Goal: Transaction & Acquisition: Purchase product/service

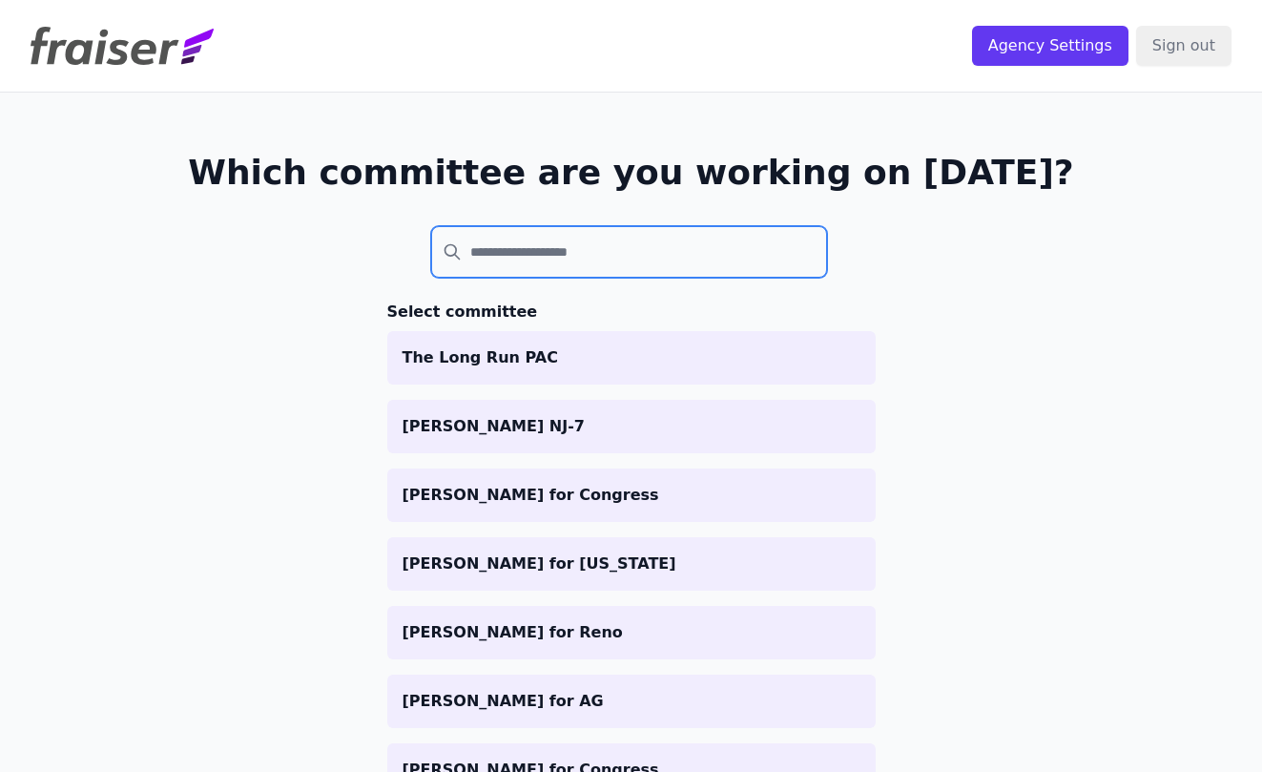
click at [639, 236] on input "search" at bounding box center [629, 252] width 397 height 52
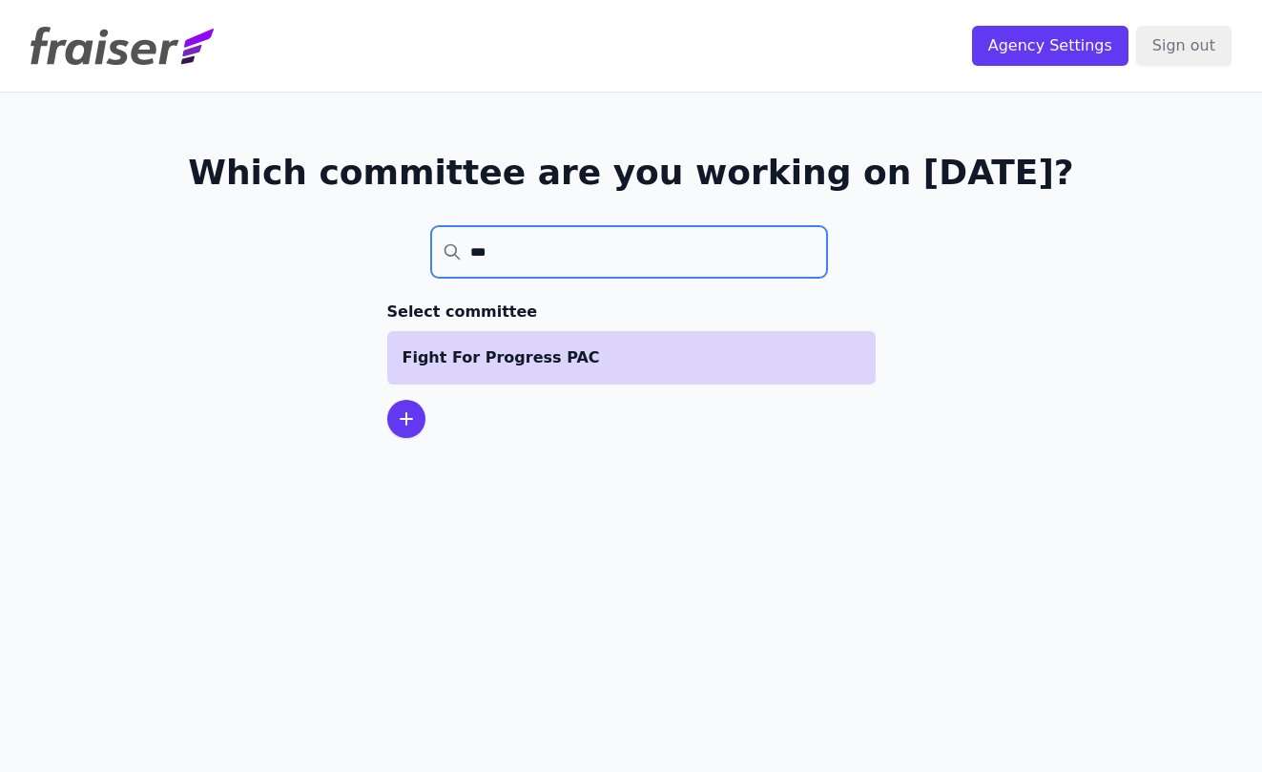
type input "***"
click at [530, 364] on p "Fight For Progress PAC" at bounding box center [632, 357] width 458 height 23
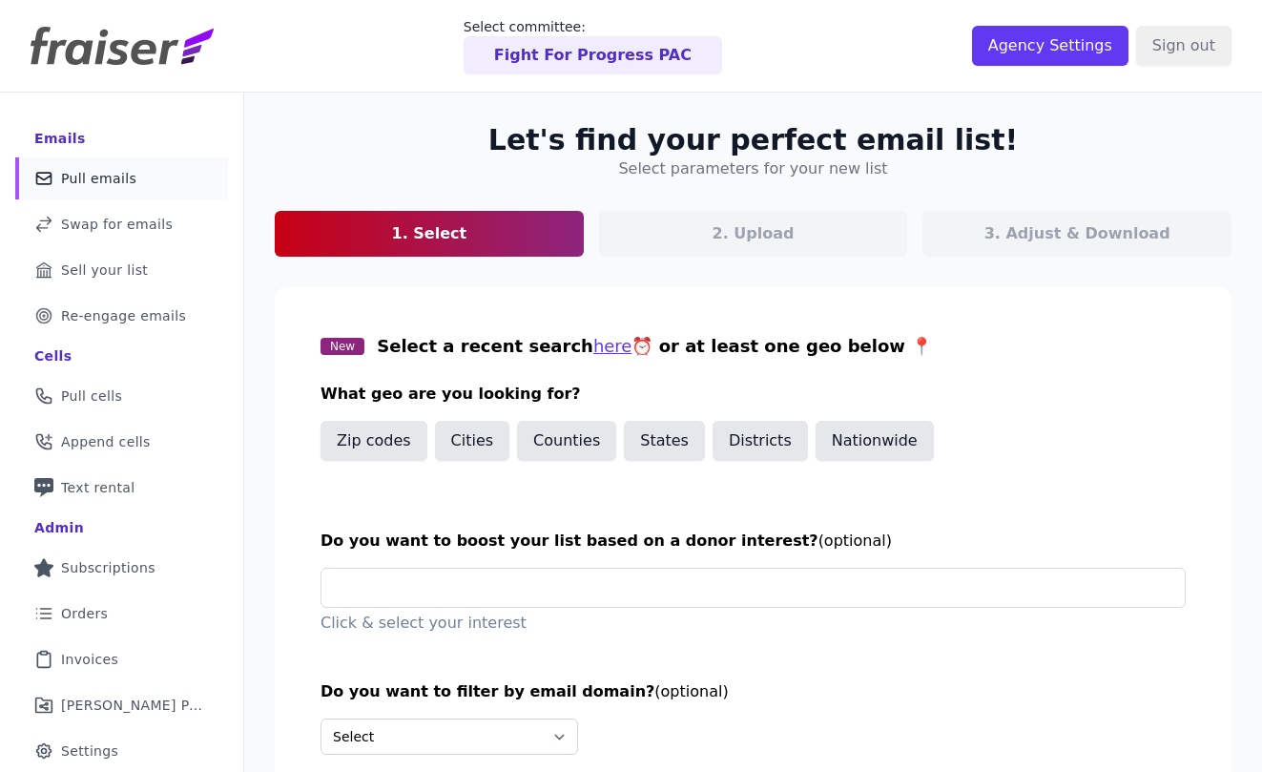
scroll to position [113, 0]
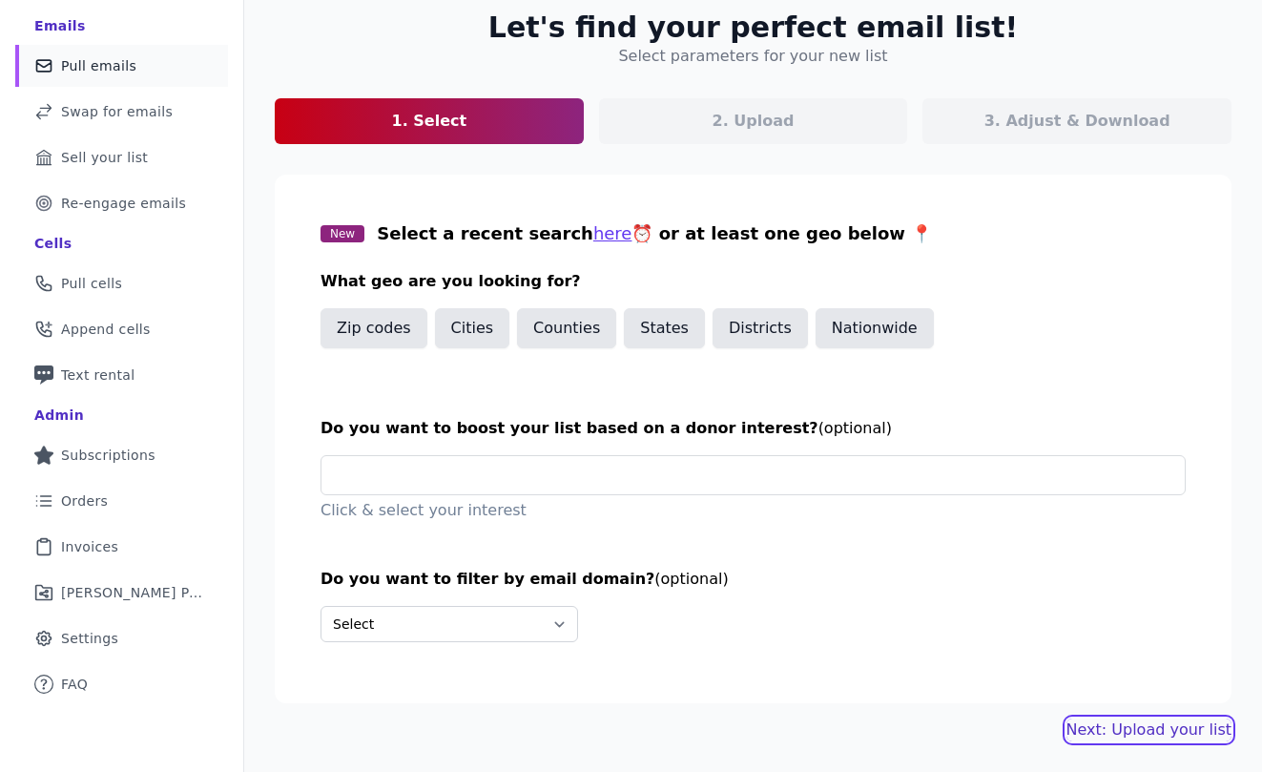
click at [1148, 732] on button "Next: Upload your list" at bounding box center [1149, 730] width 165 height 23
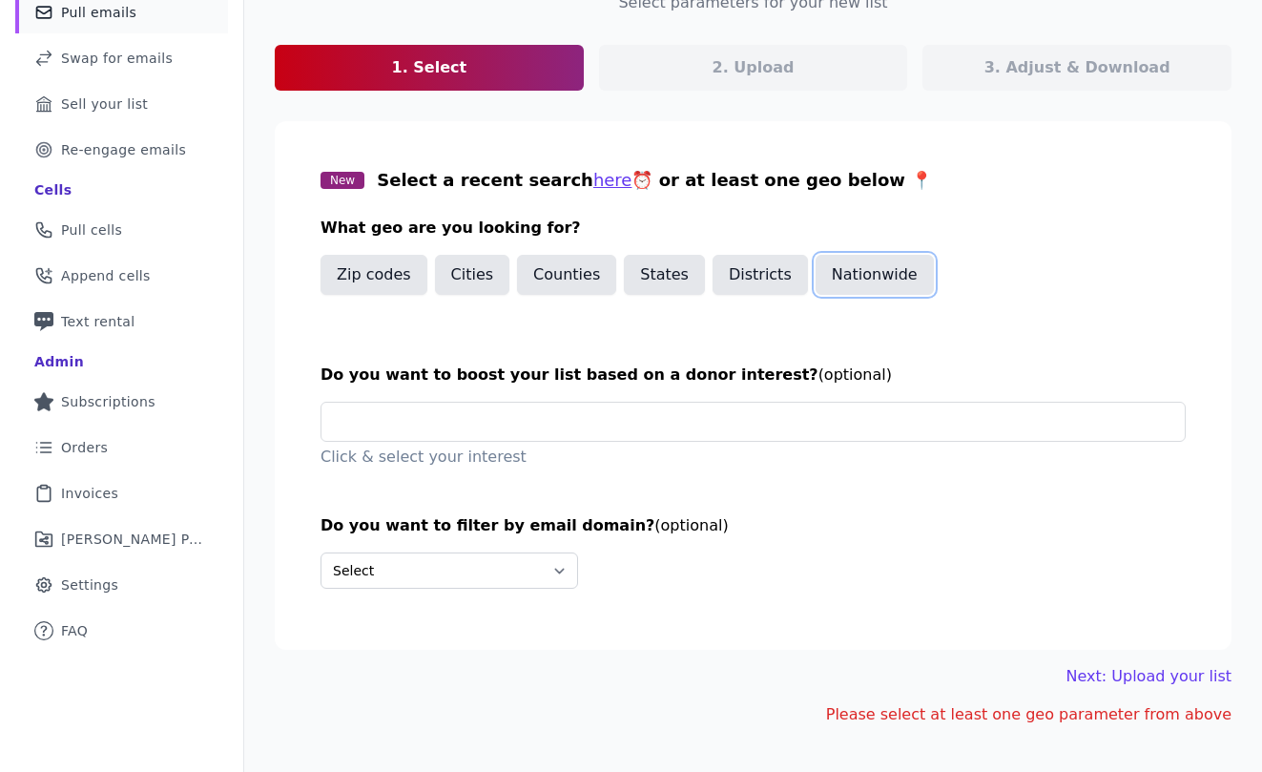
click at [853, 274] on button "Nationwide" at bounding box center [875, 275] width 118 height 40
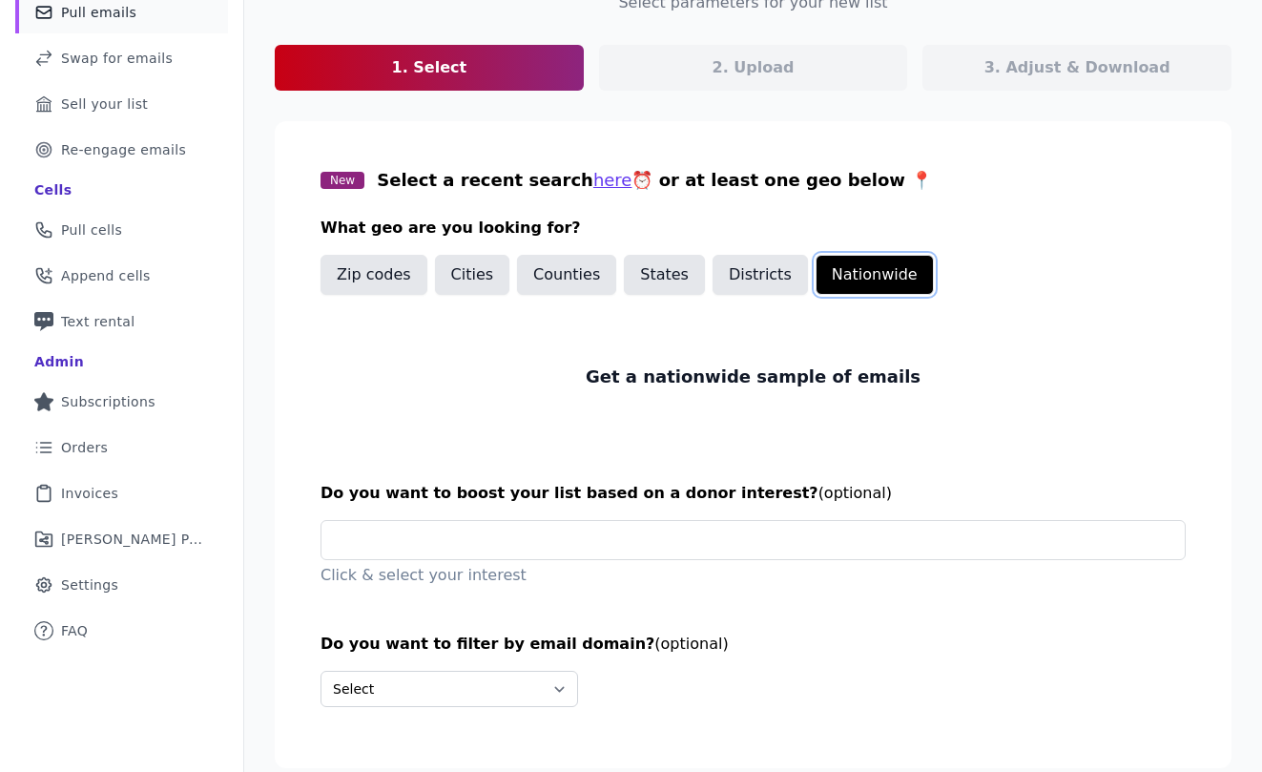
scroll to position [231, 0]
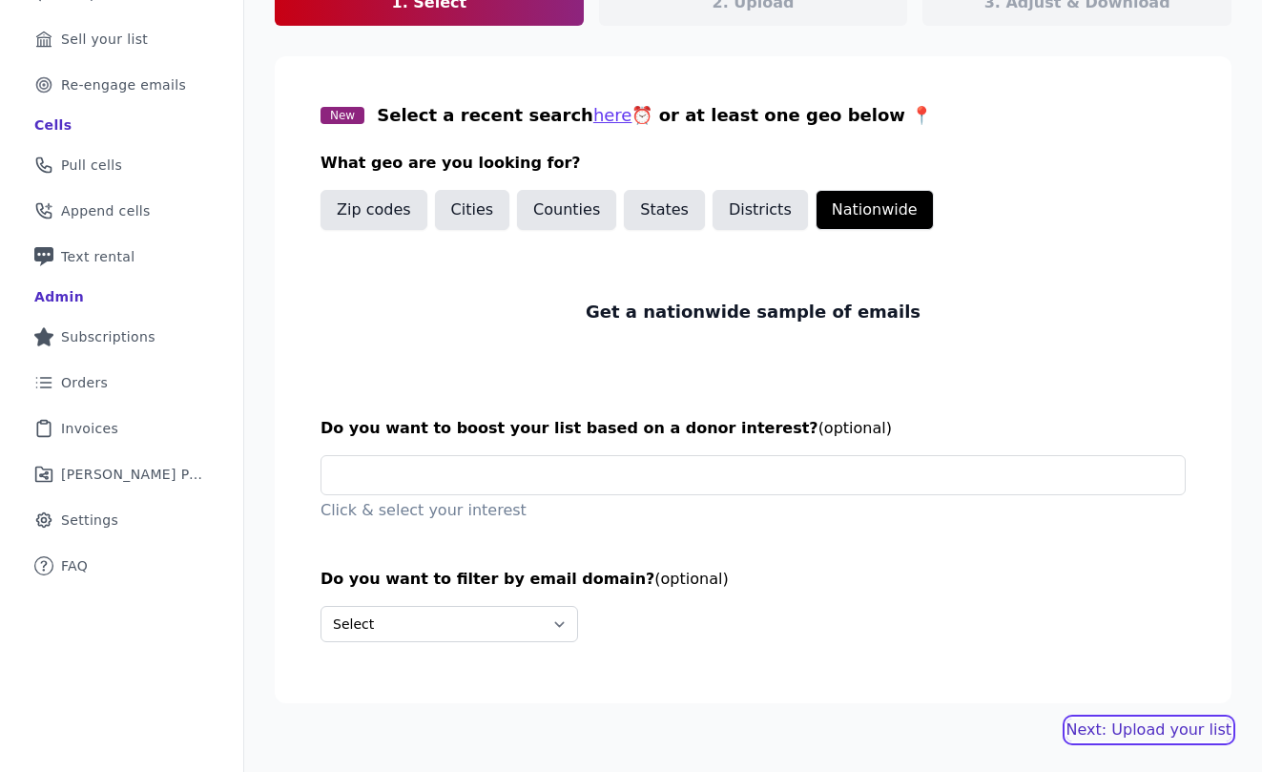
click at [1106, 719] on link "Next: Upload your list" at bounding box center [1149, 730] width 165 height 23
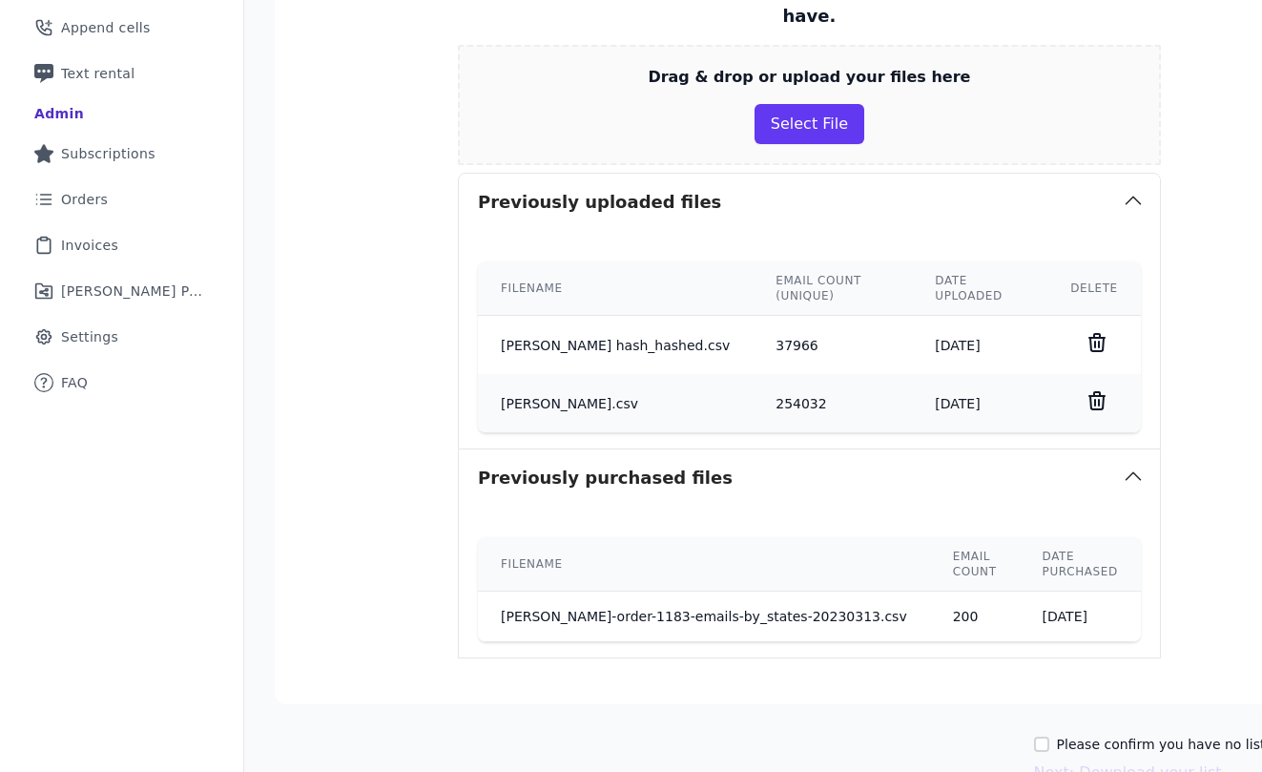
scroll to position [417, 0]
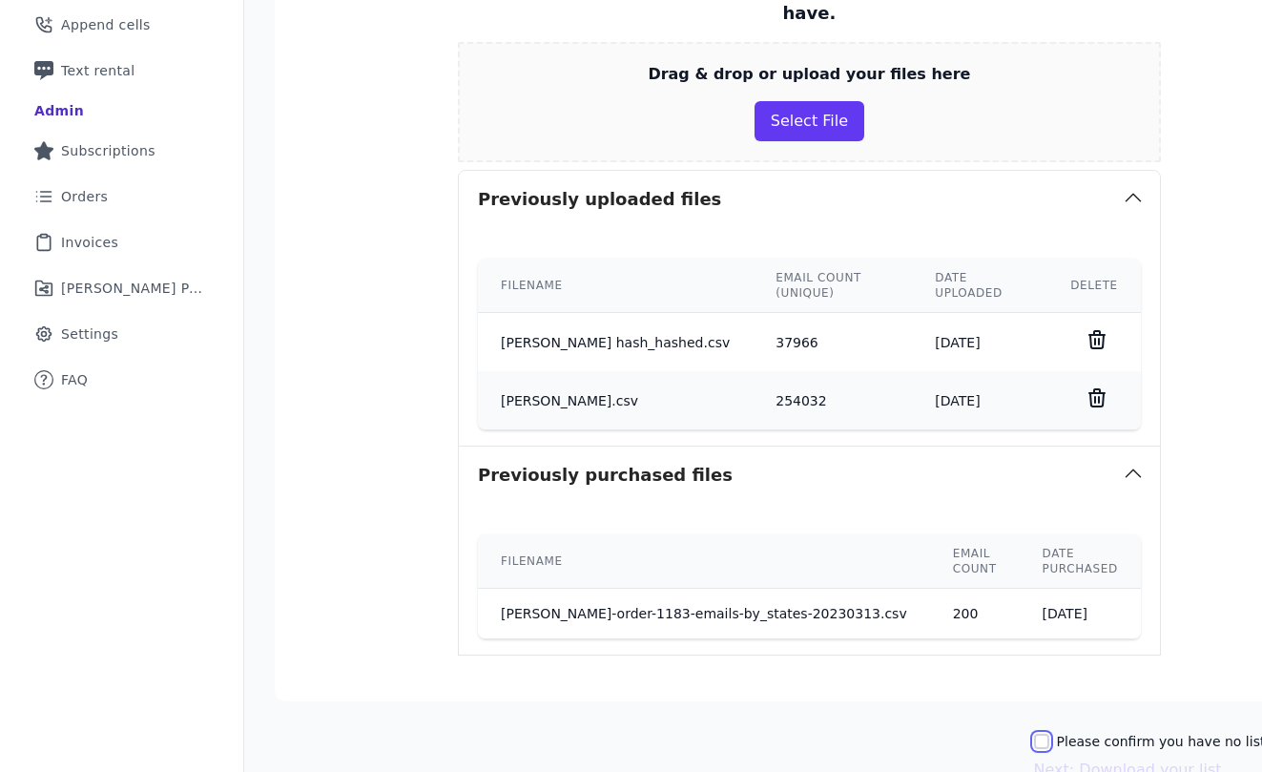
click at [1034, 734] on input "Please confirm you have no lists to upload." at bounding box center [1041, 741] width 15 height 15
checkbox input "true"
click at [1034, 759] on button "Next: Download your list" at bounding box center [1128, 770] width 188 height 23
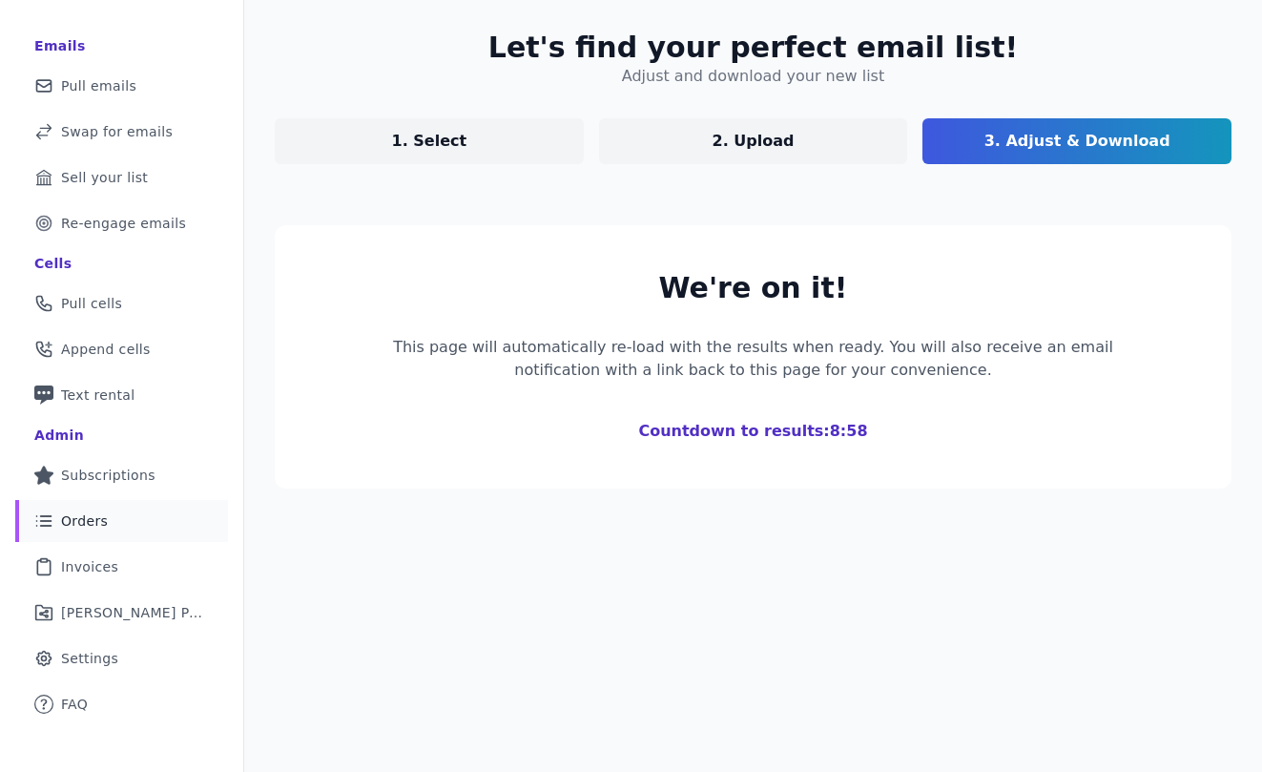
scroll to position [373, 0]
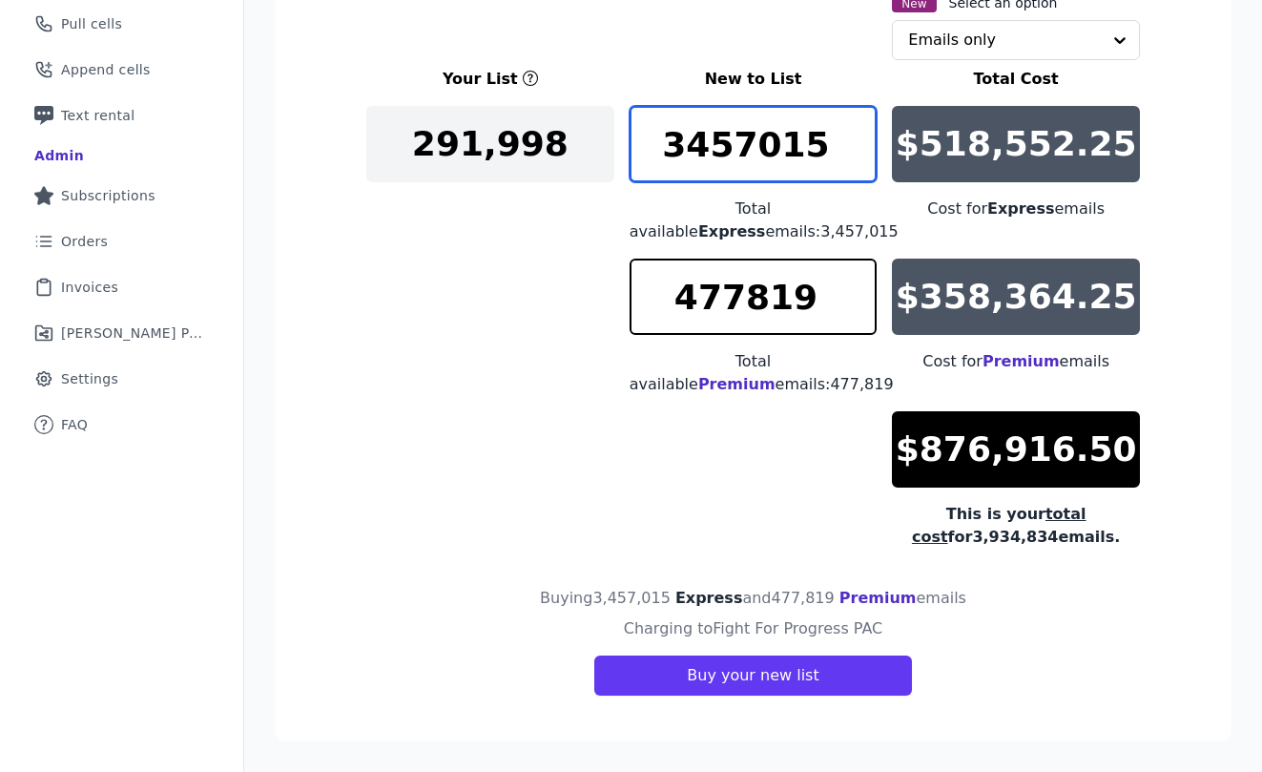
click at [752, 144] on input "3457015" at bounding box center [754, 144] width 248 height 76
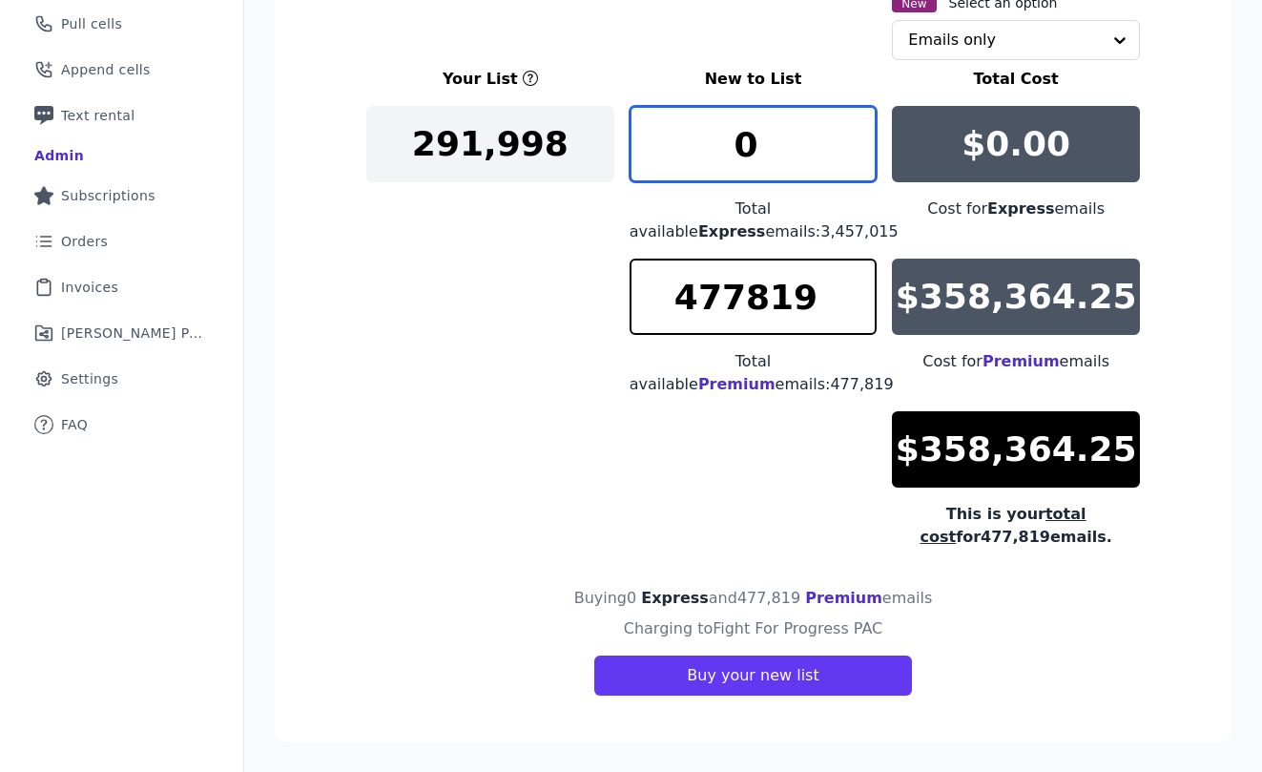
type input "0"
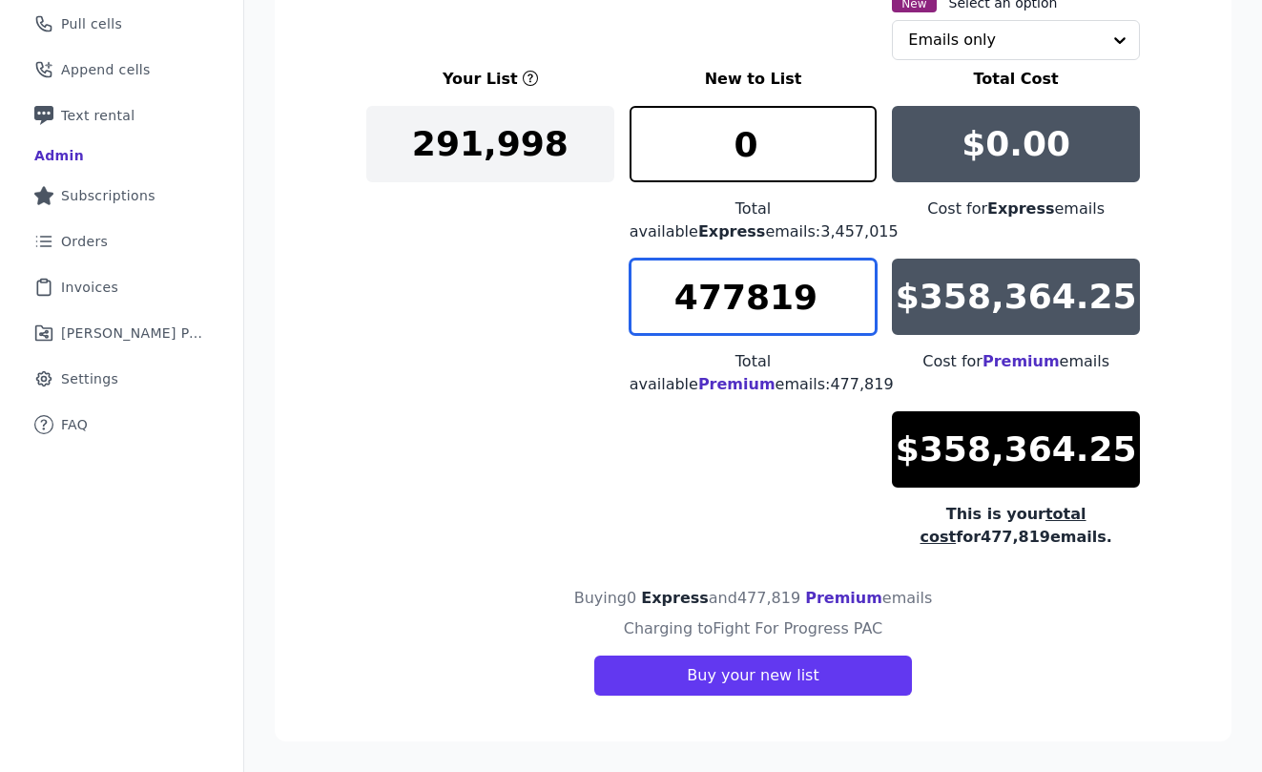
click at [730, 298] on input "477819" at bounding box center [754, 297] width 248 height 76
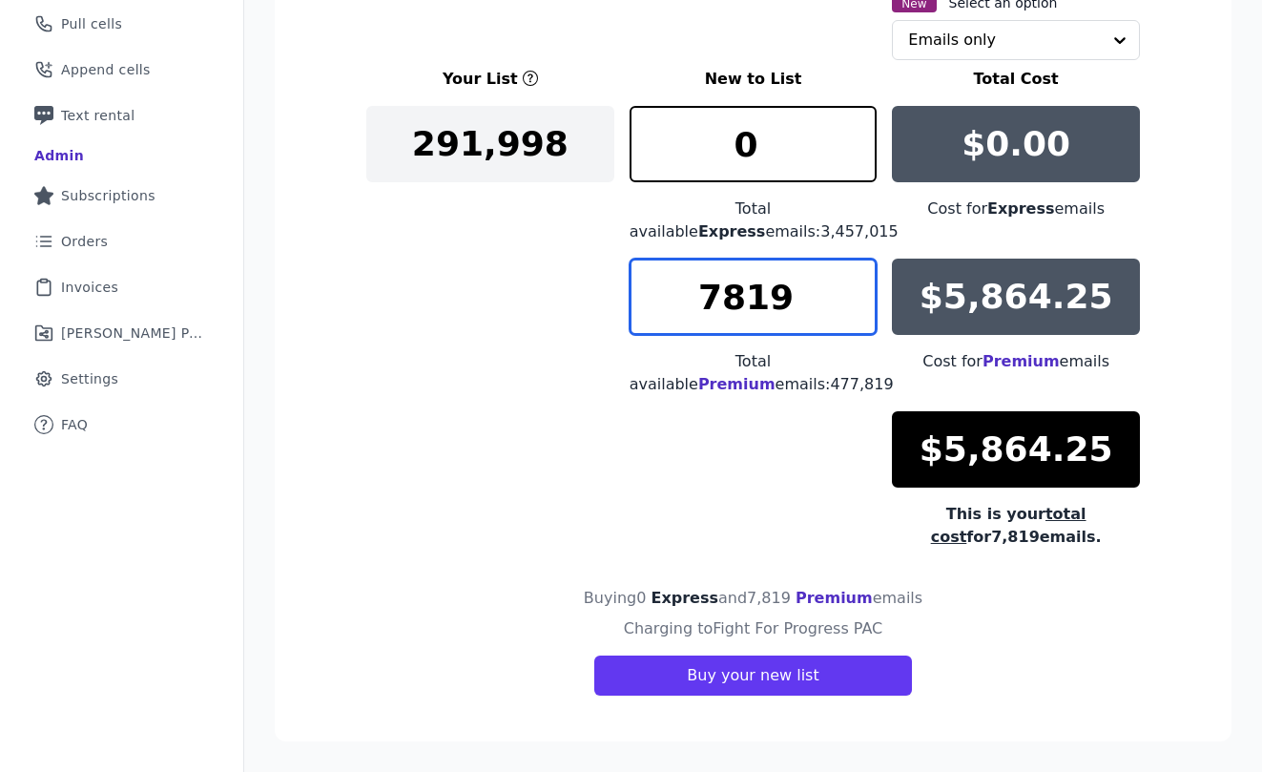
click at [816, 294] on input "7819" at bounding box center [754, 297] width 248 height 76
click at [720, 293] on input "7819" at bounding box center [754, 297] width 248 height 76
click at [858, 314] on input "12818" at bounding box center [754, 297] width 248 height 76
type input "12817"
click at [858, 314] on input "12817" at bounding box center [754, 297] width 248 height 76
